Goal: Transaction & Acquisition: Purchase product/service

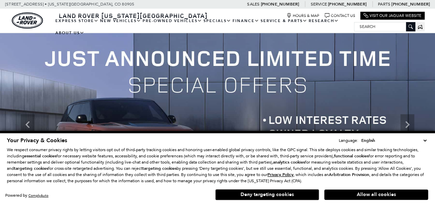
click at [423, 140] on select "English Spanish / Español English / [GEOGRAPHIC_DATA] Korean / 한국어 Vietnamese /…" at bounding box center [393, 140] width 68 height 7
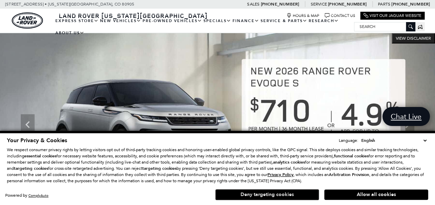
click at [311, 195] on button "Deny targeting cookies" at bounding box center [267, 195] width 104 height 11
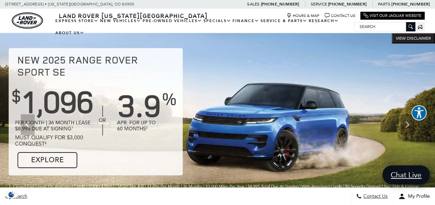
click at [363, 27] on input "Search" at bounding box center [384, 26] width 61 height 8
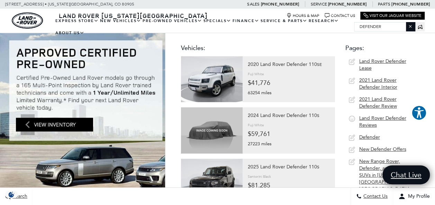
type input "defender"
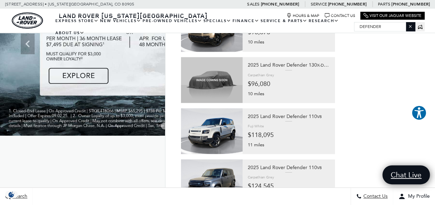
scroll to position [631, 0]
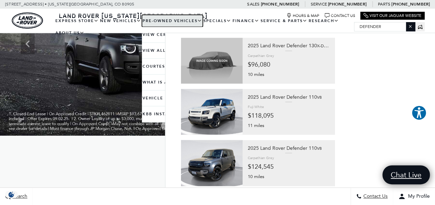
click at [158, 18] on link "Pre-Owned Vehicles" at bounding box center [172, 21] width 61 height 12
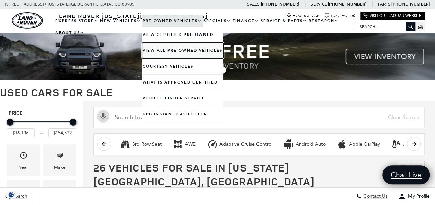
click at [179, 51] on link "View All Pre-Owned Vehicles" at bounding box center [182, 51] width 81 height 16
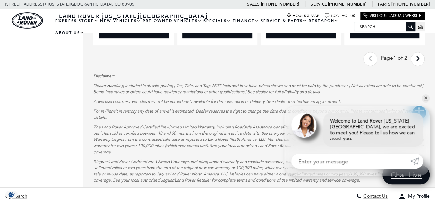
scroll to position [1418, 0]
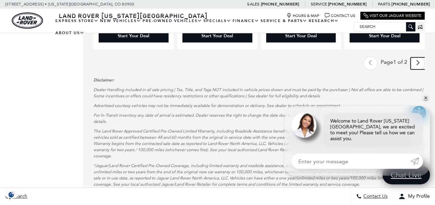
click at [420, 57] on icon "next page" at bounding box center [417, 62] width 4 height 11
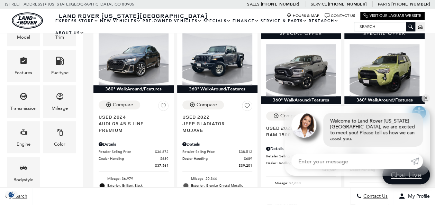
scroll to position [152, 0]
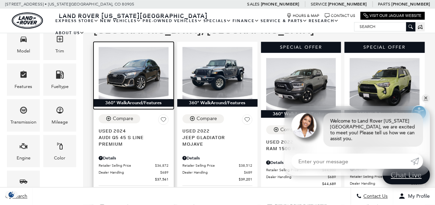
click at [134, 57] on img at bounding box center [134, 73] width 70 height 52
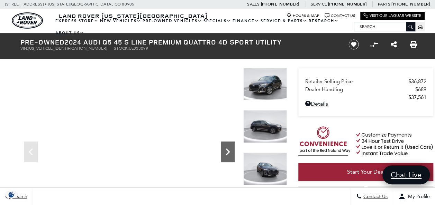
click at [227, 150] on icon "Next" at bounding box center [228, 152] width 4 height 7
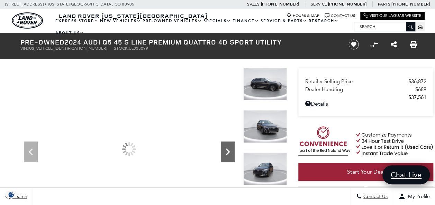
click at [227, 150] on icon "Next" at bounding box center [228, 152] width 4 height 7
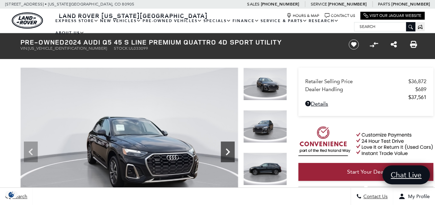
click at [227, 150] on icon "Next" at bounding box center [228, 152] width 4 height 7
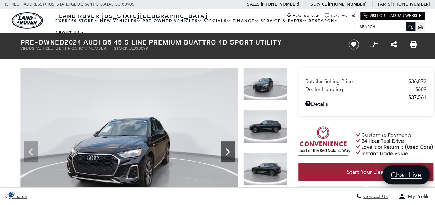
click at [227, 150] on icon "Next" at bounding box center [228, 152] width 4 height 7
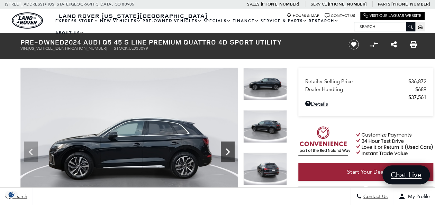
click at [227, 150] on icon "Next" at bounding box center [228, 152] width 4 height 7
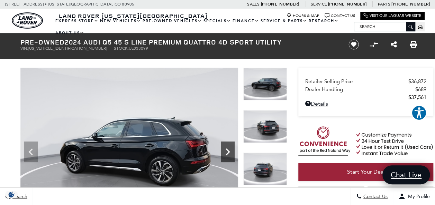
click at [227, 150] on icon "Next" at bounding box center [228, 152] width 4 height 7
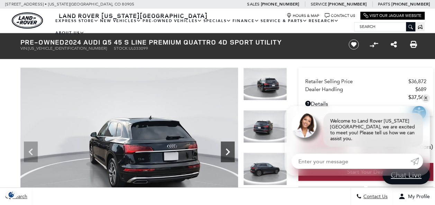
click at [227, 150] on icon "Next" at bounding box center [228, 152] width 4 height 7
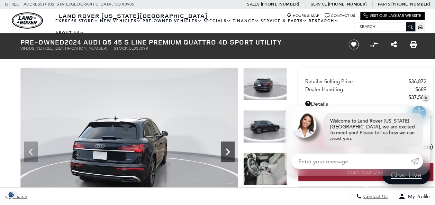
click at [227, 150] on icon "Next" at bounding box center [228, 152] width 4 height 7
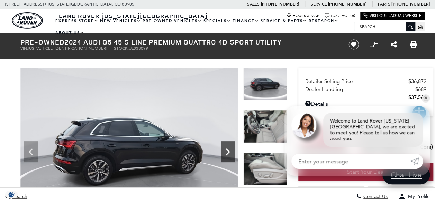
click at [227, 150] on icon "Next" at bounding box center [228, 152] width 4 height 7
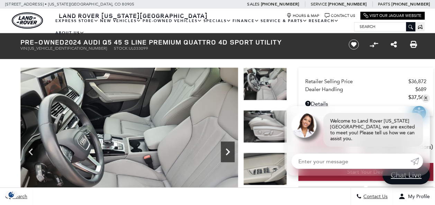
click at [227, 150] on icon "Next" at bounding box center [228, 152] width 4 height 7
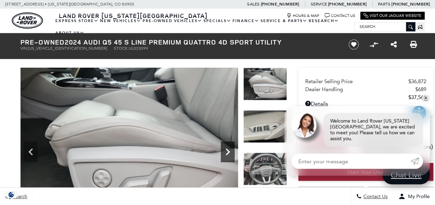
click at [227, 150] on icon "Next" at bounding box center [228, 152] width 4 height 7
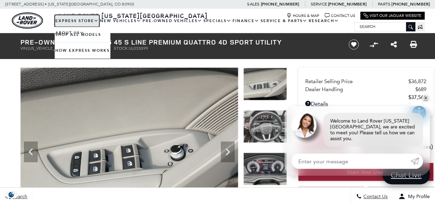
click at [75, 21] on link "EXPRESS STORE" at bounding box center [77, 21] width 45 height 12
